Goal: Information Seeking & Learning: Learn about a topic

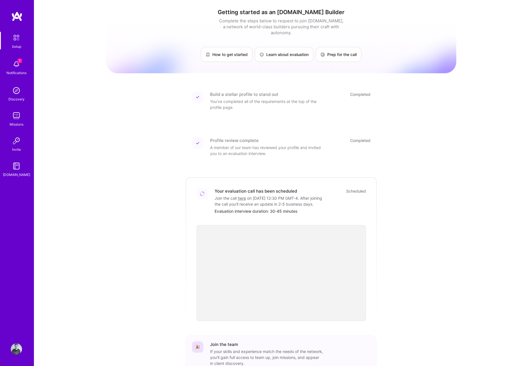
click at [18, 38] on img at bounding box center [16, 38] width 12 height 12
click at [14, 350] on img at bounding box center [16, 348] width 11 height 11
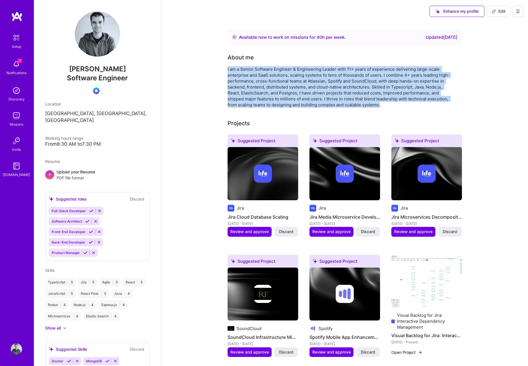
drag, startPoint x: 224, startPoint y: 68, endPoint x: 384, endPoint y: 106, distance: 164.1
copy div "I am a Senior Software Engineer & Engineering Leader with 11+ years of experien…"
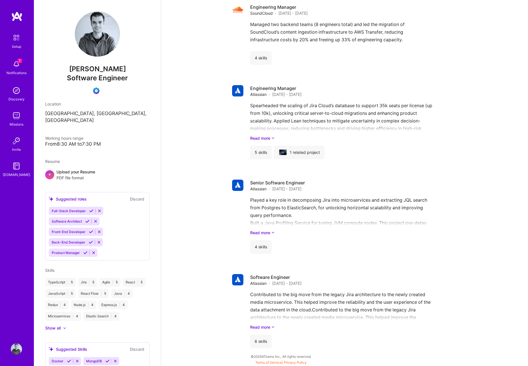
scroll to position [583, 0]
click at [287, 211] on div "Played a key role in decomposing Jira into microservices and extracting JQL sea…" at bounding box center [353, 215] width 207 height 39
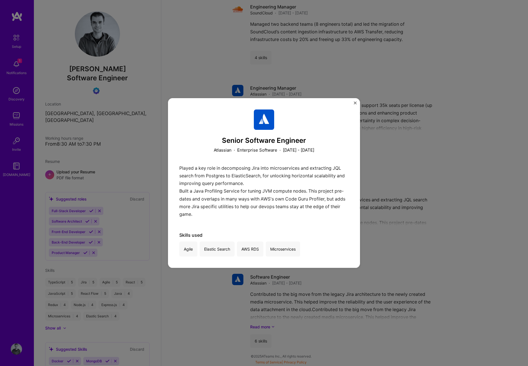
click at [402, 198] on div "Senior Software Engineer Atlassian · Enterprise Software · [DATE] - [DATE] Play…" at bounding box center [264, 183] width 528 height 366
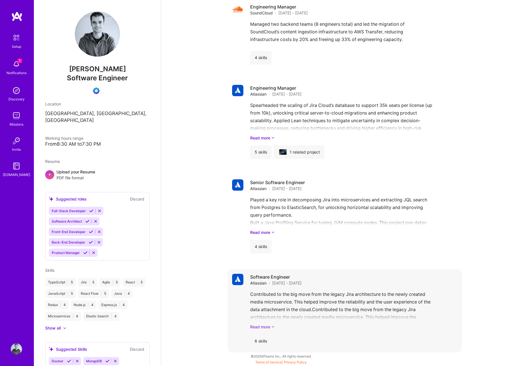
click at [268, 325] on link "Read more" at bounding box center [353, 327] width 207 height 6
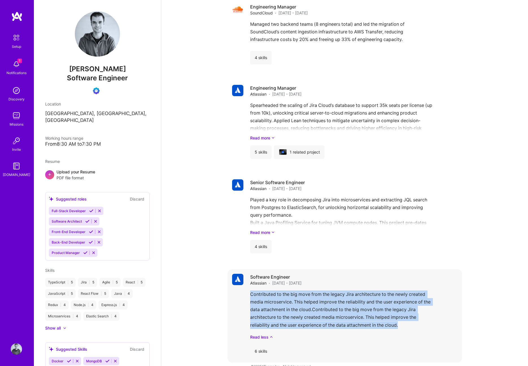
drag, startPoint x: 246, startPoint y: 292, endPoint x: 405, endPoint y: 323, distance: 161.8
click at [405, 323] on div "Software Engineer Atlassian · [DATE] - [DATE] Contributed to the big move from …" at bounding box center [345, 315] width 235 height 93
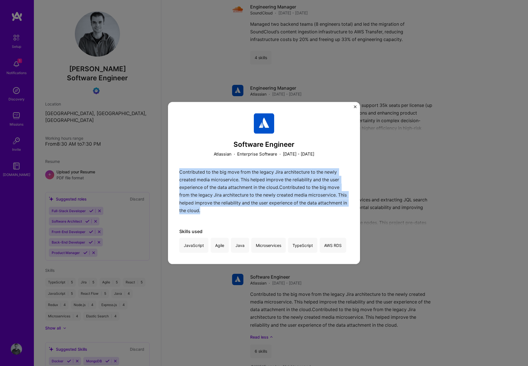
drag, startPoint x: 180, startPoint y: 171, endPoint x: 254, endPoint y: 211, distance: 83.8
click at [254, 211] on div "Contributed to the big move from the legacy Jira architecture to the newly crea…" at bounding box center [264, 192] width 170 height 49
copy p "Contributed to the big move from the legacy Jira architecture to the newly crea…"
click at [355, 107] on img "Close" at bounding box center [355, 106] width 3 height 3
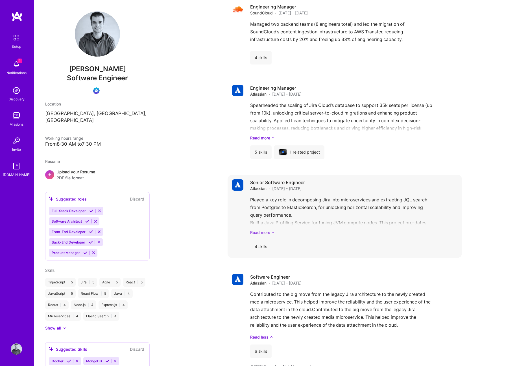
click at [255, 233] on link "Read more" at bounding box center [353, 232] width 207 height 6
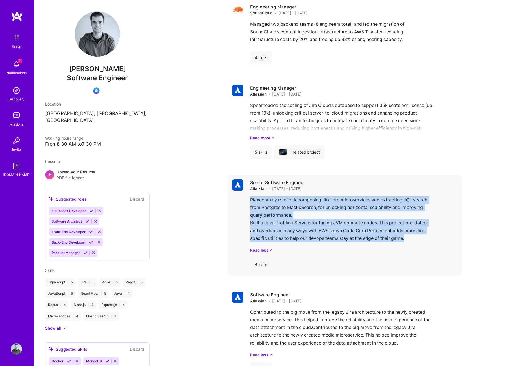
drag, startPoint x: 249, startPoint y: 200, endPoint x: 411, endPoint y: 240, distance: 165.9
click at [411, 240] on div "Senior Software Engineer Atlassian · [DATE] - [DATE] Played a key role in decom…" at bounding box center [345, 225] width 235 height 101
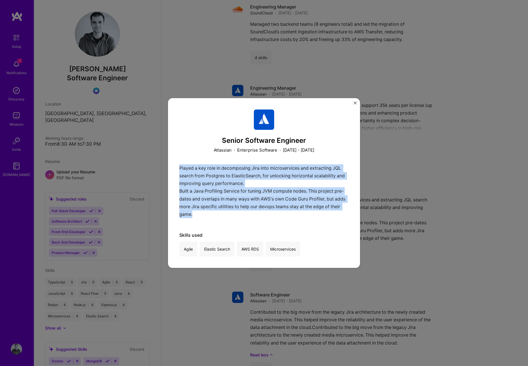
drag, startPoint x: 178, startPoint y: 166, endPoint x: 232, endPoint y: 216, distance: 73.0
click at [232, 216] on div "Senior Software Engineer Atlassian · Enterprise Software · [DATE] - [DATE] Play…" at bounding box center [264, 183] width 192 height 170
copy p "Played a key role in decomposing Jira into microservices and extracting JQL sea…"
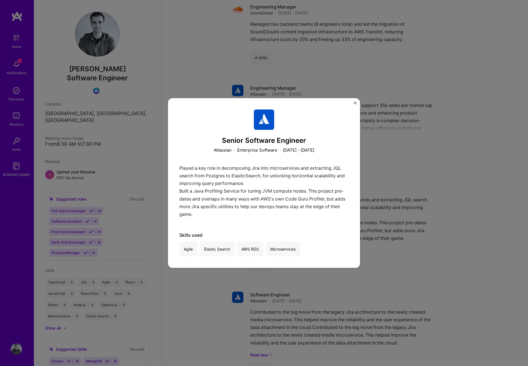
click at [357, 103] on div "Senior Software Engineer Atlassian · Enterprise Software · [DATE] - [DATE] Play…" at bounding box center [264, 183] width 192 height 170
click at [356, 101] on div "Senior Software Engineer Atlassian · Enterprise Software · [DATE] - [DATE] Play…" at bounding box center [264, 183] width 192 height 170
click at [355, 101] on img "Close" at bounding box center [355, 102] width 3 height 3
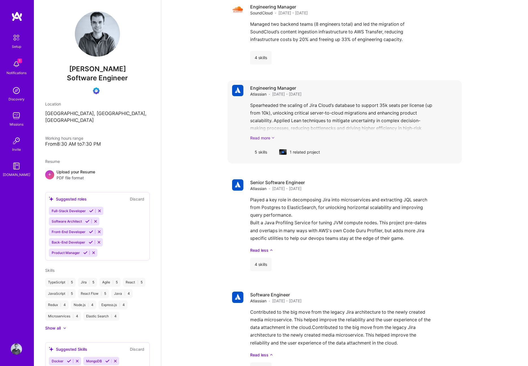
click at [269, 135] on link "Read more" at bounding box center [353, 138] width 207 height 6
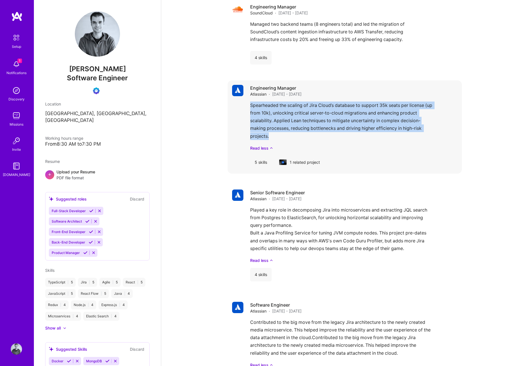
drag, startPoint x: 249, startPoint y: 104, endPoint x: 293, endPoint y: 135, distance: 54.1
click at [293, 135] on div "Engineering Manager Atlassian · [DATE] - [DATE] Spearheaded the scaling of Jira…" at bounding box center [345, 126] width 235 height 93
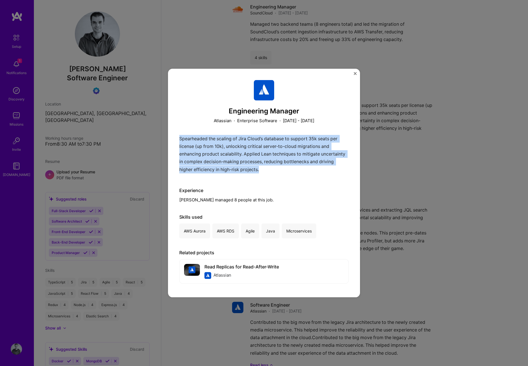
drag, startPoint x: 177, startPoint y: 136, endPoint x: 260, endPoint y: 175, distance: 91.5
click at [260, 175] on div "Engineering Manager Atlassian · Enterprise Software · [DATE] - [DATE] Spearhead…" at bounding box center [264, 183] width 192 height 228
copy p "Spearheaded the scaling of Jira Cloud’s database to support 35k seats per licen…"
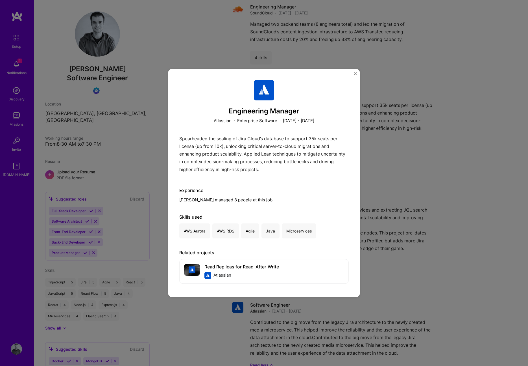
click at [356, 70] on div "Engineering Manager Atlassian · Enterprise Software · [DATE] - [DATE] Spearhead…" at bounding box center [264, 183] width 192 height 228
click at [354, 73] on img "Close" at bounding box center [355, 73] width 3 height 3
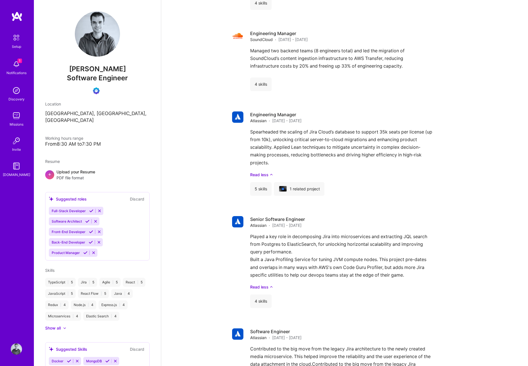
scroll to position [472, 0]
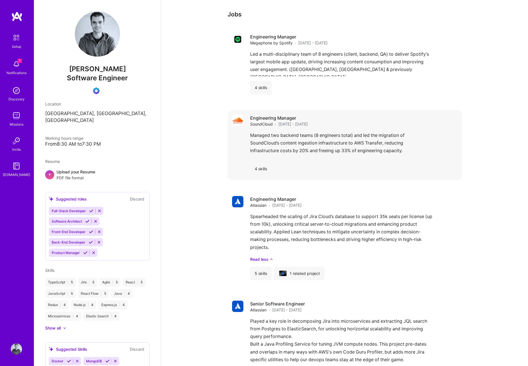
click at [260, 165] on div "4 skills" at bounding box center [260, 169] width 21 height 14
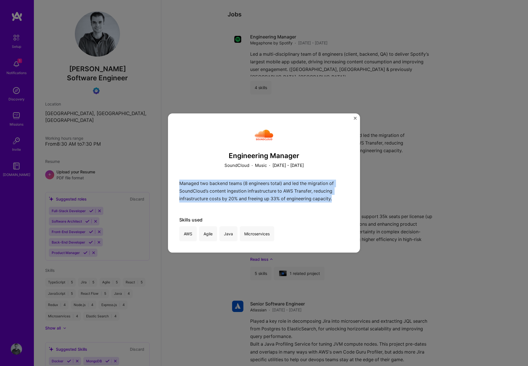
drag, startPoint x: 180, startPoint y: 184, endPoint x: 339, endPoint y: 203, distance: 160.6
click at [339, 203] on div "Managed two backend teams (8 engineers total) and led the migration of SoundClo…" at bounding box center [264, 192] width 170 height 26
copy p "Managed two backend teams (8 engineers total) and led the migration of SoundClo…"
click at [356, 117] on img "Close" at bounding box center [355, 118] width 3 height 3
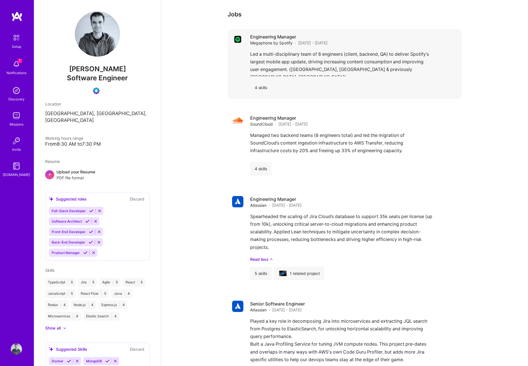
click at [316, 47] on div "Engineering Manager Megaphone by Spotify · [DATE] - [DATE] Led a multi-discipli…" at bounding box center [353, 64] width 207 height 61
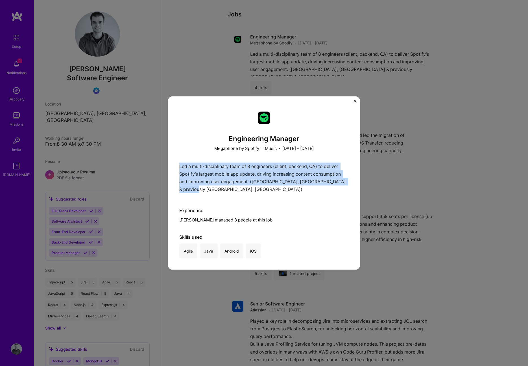
drag, startPoint x: 179, startPoint y: 164, endPoint x: 204, endPoint y: 188, distance: 35.4
click at [204, 188] on div "Engineering Manager Megaphone by Spotify · Music · [DATE] - [DATE] Led a multi-…" at bounding box center [264, 182] width 192 height 173
copy p "Led a multi-disciplinary team of 8 engineers (client, backend, QA) to deliver S…"
click at [356, 101] on img "Close" at bounding box center [355, 101] width 3 height 3
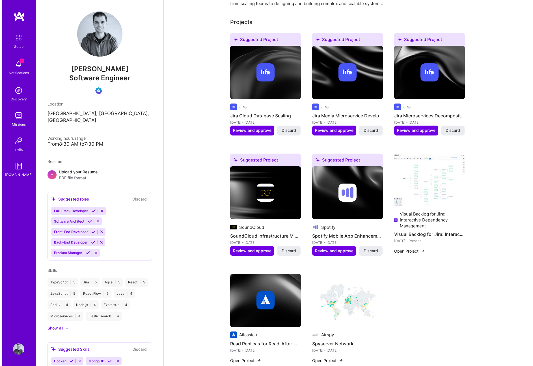
scroll to position [101, 0]
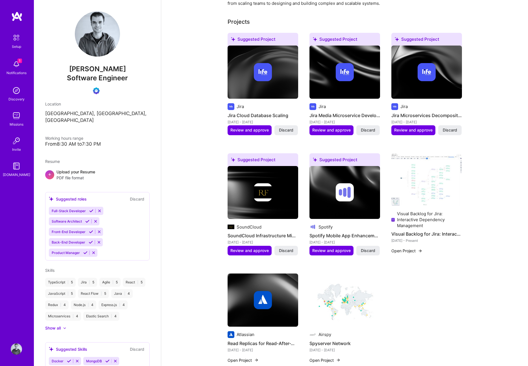
click at [408, 218] on div "Visual Backlog for Jira: Interactive Dependency Management" at bounding box center [429, 220] width 65 height 18
click at [428, 197] on img at bounding box center [427, 179] width 71 height 53
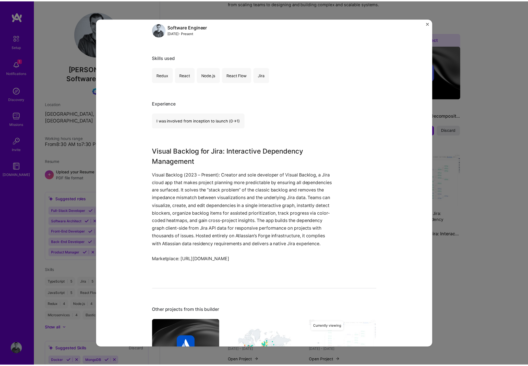
scroll to position [283, 0]
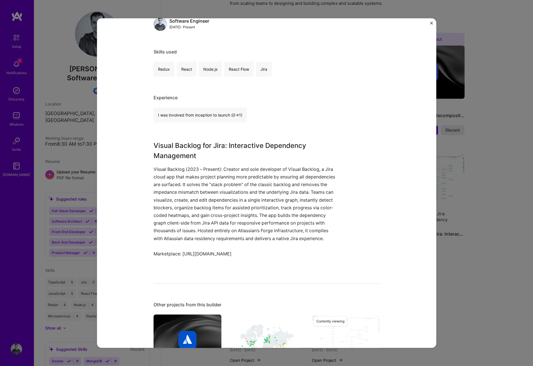
drag, startPoint x: 153, startPoint y: 168, endPoint x: 339, endPoint y: 265, distance: 210.4
click at [339, 265] on div "Visual Backlog for Jira: Interactive Dependency Management Visual Backlog (2023…" at bounding box center [266, 202] width 226 height 125
copy div "Visual Backlog (2023 – Present): Creator and sole developer of Visual Backlog, …"
click at [431, 24] on img "Close" at bounding box center [431, 23] width 3 height 3
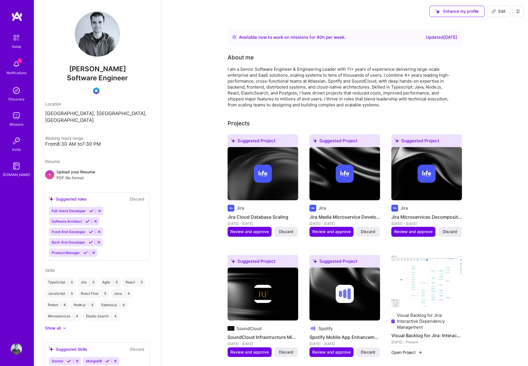
click at [7, 21] on link at bounding box center [17, 16] width 34 height 10
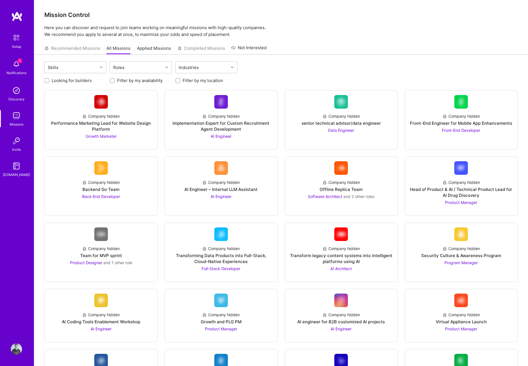
click at [15, 68] on img at bounding box center [16, 63] width 11 height 11
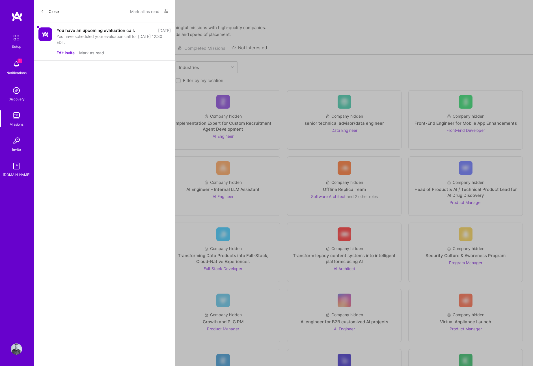
click at [104, 39] on div "You have scheduled your evaluation call for [DATE] 12:30 EDT." at bounding box center [114, 39] width 114 height 12
